Goal: Navigation & Orientation: Find specific page/section

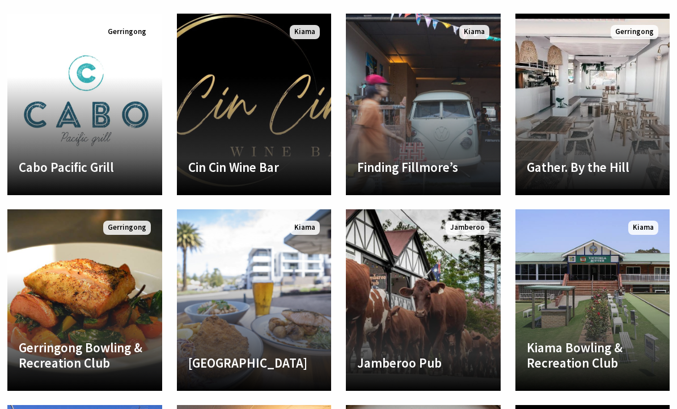
scroll to position [630, 0]
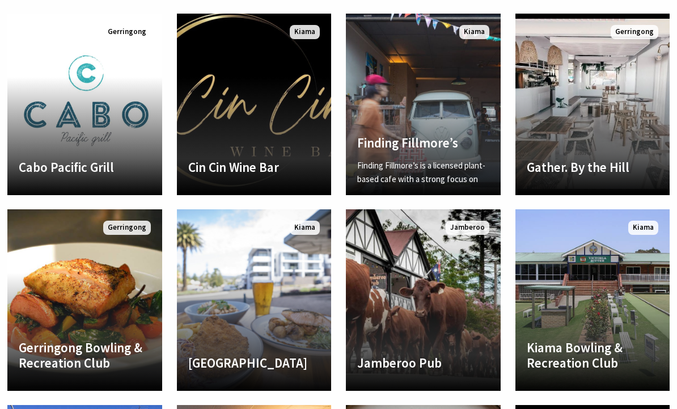
click at [438, 109] on link "Finding Fillmore’s Finding Fillmore’s is a licensed plant-based cafe with a str…" at bounding box center [423, 105] width 155 height 182
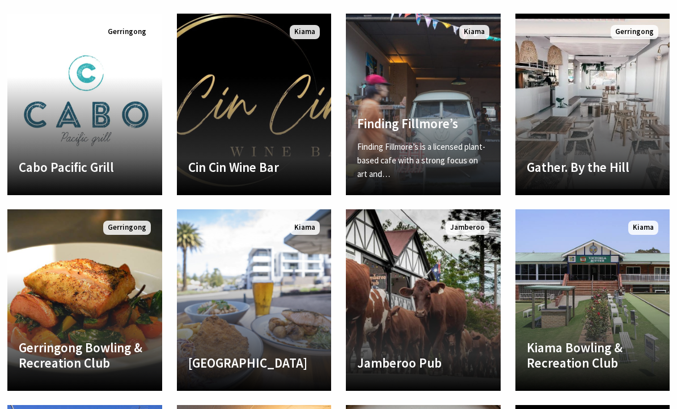
scroll to position [668, 0]
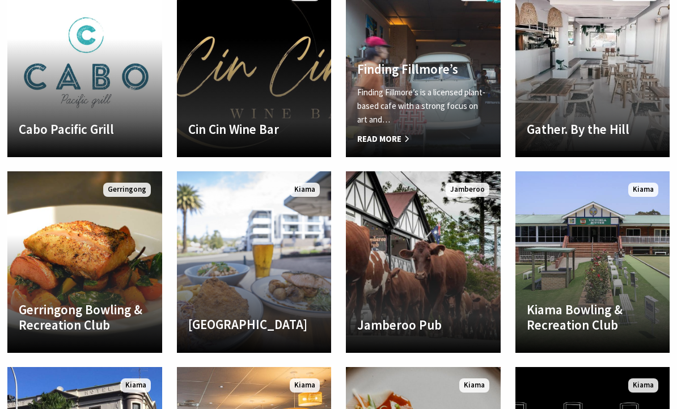
click at [271, 252] on link "Another Image Used Grand Hotel Kiama Established 1891 the hotel is steeped in h…" at bounding box center [254, 262] width 155 height 182
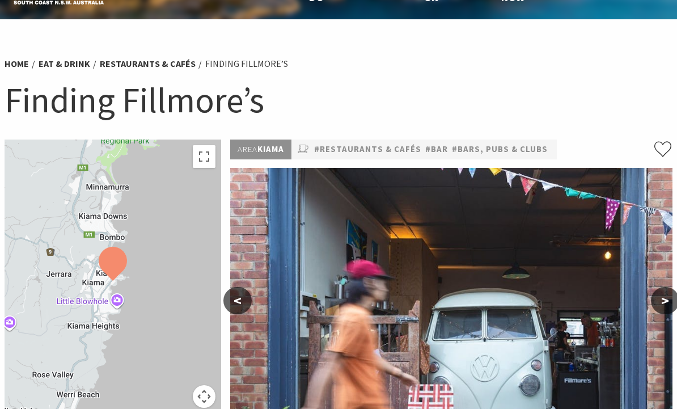
scroll to position [28, 0]
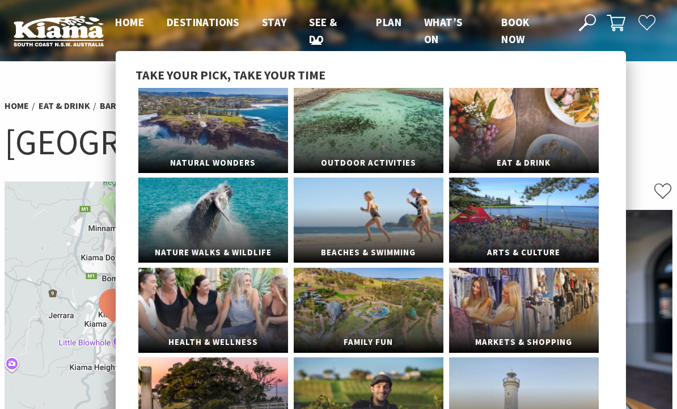
click at [323, 24] on span "See & Do" at bounding box center [323, 30] width 28 height 31
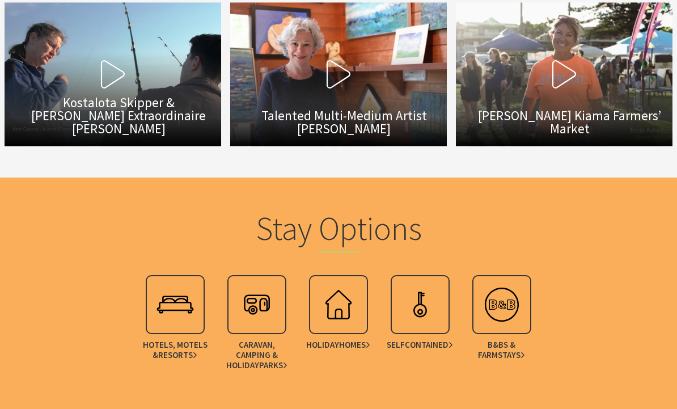
scroll to position [3244, 0]
click at [187, 282] on img at bounding box center [175, 304] width 45 height 45
